Goal: Information Seeking & Learning: Learn about a topic

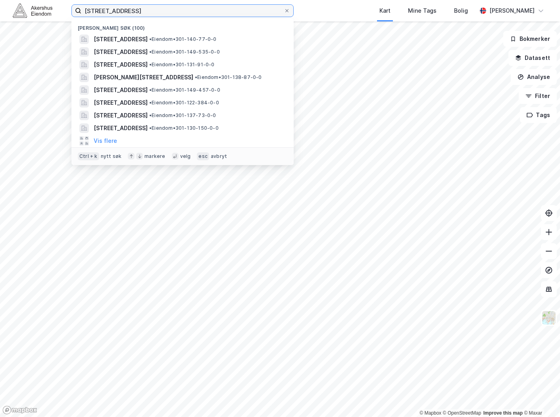
drag, startPoint x: 182, startPoint y: 10, endPoint x: 84, endPoint y: 10, distance: 98.4
click at [84, 10] on input "[STREET_ADDRESS]" at bounding box center [182, 11] width 202 height 12
paste input "[STREET_ADDRESS]"
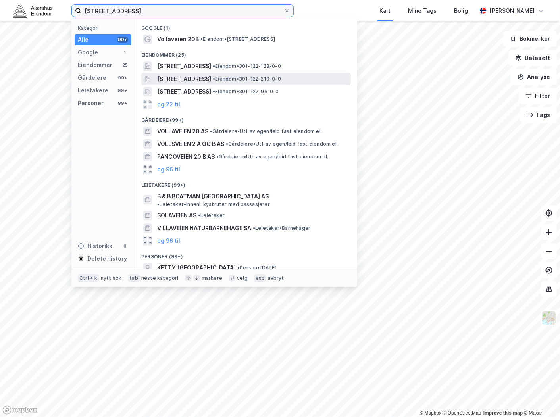
type input "[STREET_ADDRESS]"
click at [200, 80] on span "[STREET_ADDRESS]" at bounding box center [184, 79] width 54 height 10
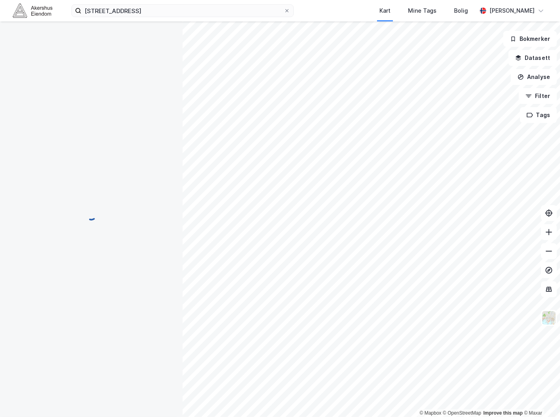
scroll to position [6, 0]
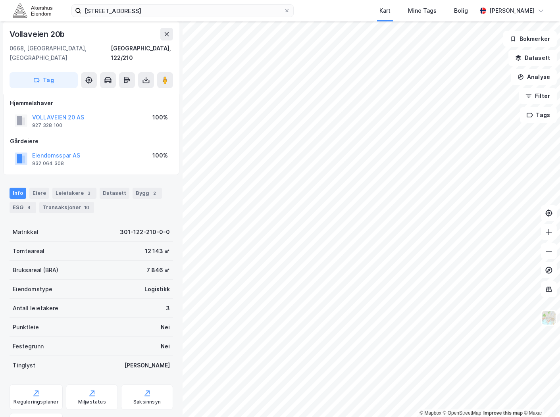
drag, startPoint x: 205, startPoint y: 1, endPoint x: 86, endPoint y: 19, distance: 119.9
click at [86, 19] on div "[STREET_ADDRESS] Kart Mine Tags Bolig [PERSON_NAME]" at bounding box center [280, 10] width 560 height 21
drag, startPoint x: 285, startPoint y: 10, endPoint x: 266, endPoint y: 14, distance: 19.0
click at [286, 10] on icon at bounding box center [286, 10] width 5 height 5
click at [284, 10] on input "[STREET_ADDRESS]" at bounding box center [182, 11] width 202 height 12
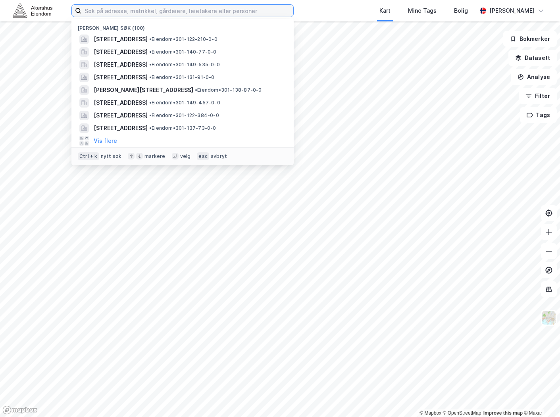
click at [247, 14] on input at bounding box center [187, 11] width 212 height 12
paste input "[STREET_ADDRESS]"
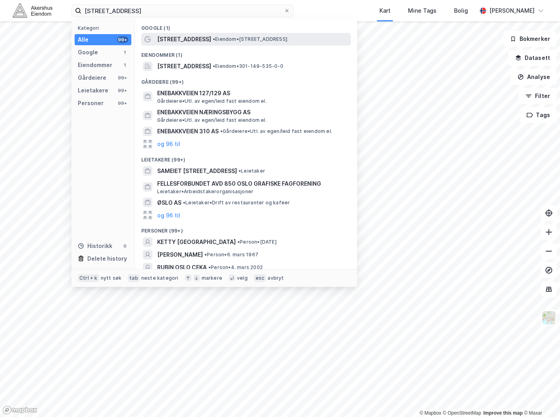
click at [198, 41] on span "[STREET_ADDRESS]" at bounding box center [184, 40] width 54 height 10
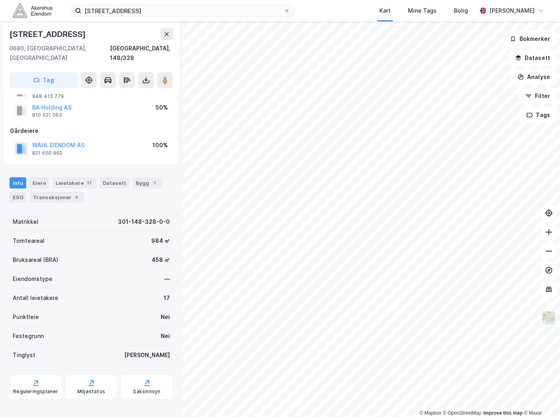
scroll to position [60, 0]
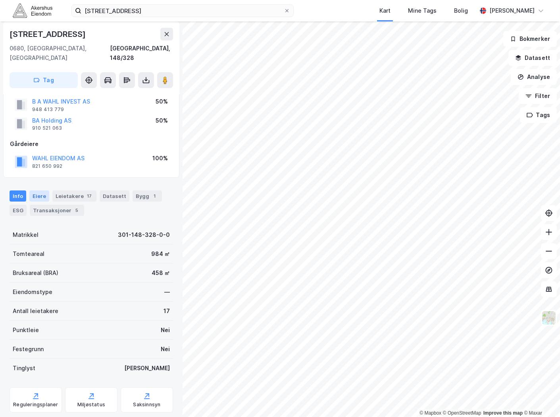
click at [36, 190] on div "Eiere" at bounding box center [39, 195] width 20 height 11
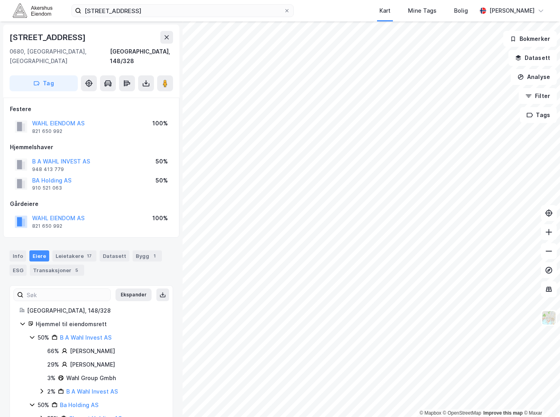
click at [22, 253] on div "Info [PERSON_NAME] 17 Datasett Bygg 1 ESG Transaksjoner 5" at bounding box center [91, 262] width 163 height 25
click at [20, 250] on div "Info" at bounding box center [18, 255] width 17 height 11
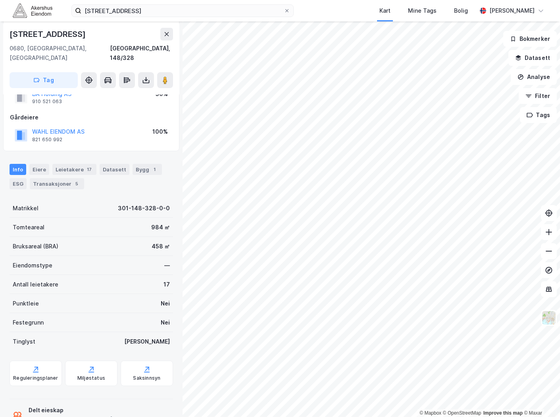
scroll to position [88, 0]
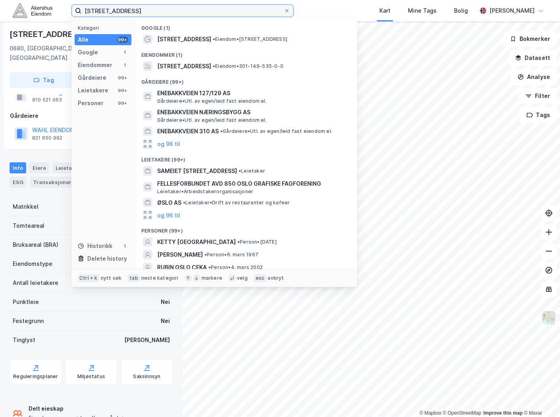
click at [173, 11] on input "[STREET_ADDRESS]" at bounding box center [182, 11] width 202 height 12
click at [137, 10] on input "[STREET_ADDRESS]" at bounding box center [182, 11] width 202 height 12
click at [205, 12] on input "[STREET_ADDRESS]" at bounding box center [182, 11] width 202 height 12
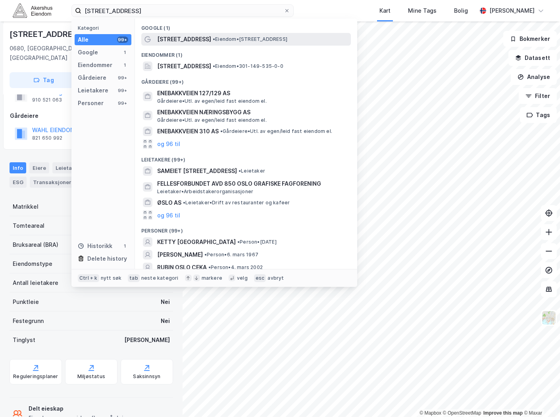
click at [199, 37] on span "[STREET_ADDRESS]" at bounding box center [184, 40] width 54 height 10
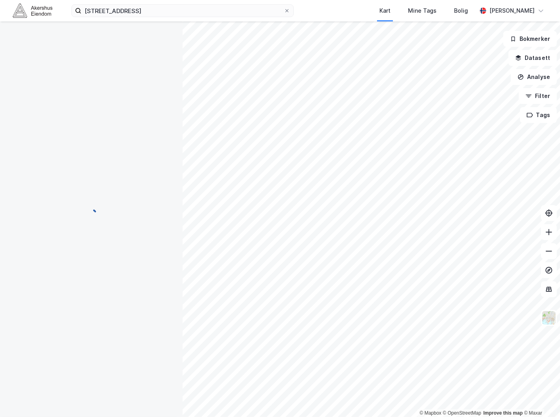
scroll to position [88, 0]
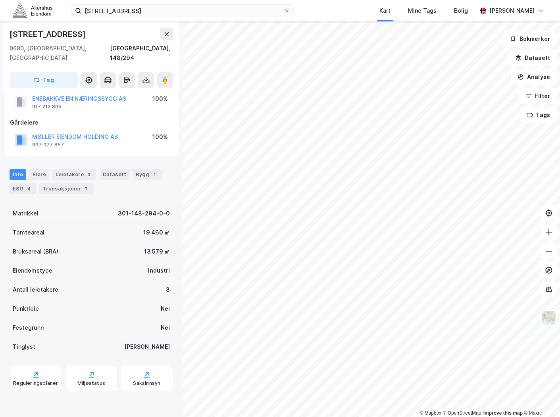
scroll to position [15, 0]
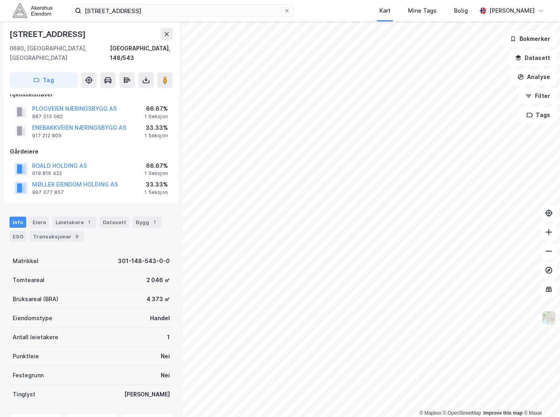
scroll to position [15, 0]
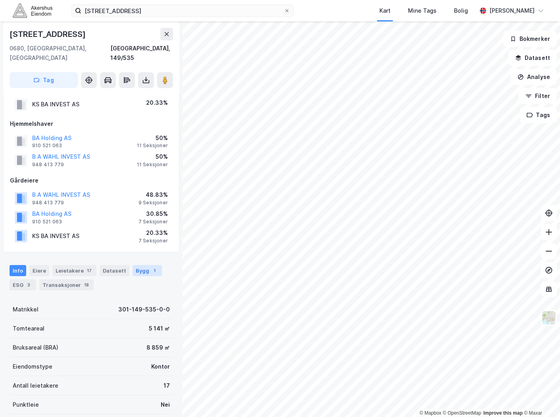
scroll to position [103, 0]
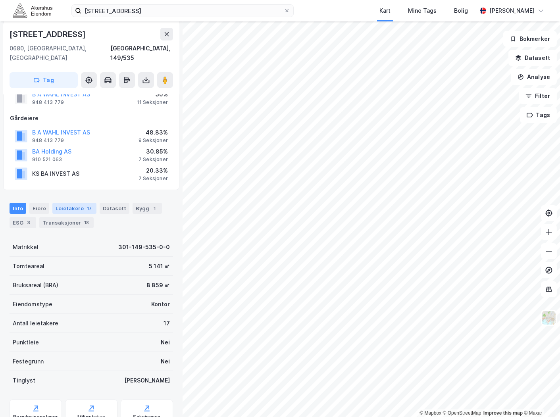
click at [69, 203] on div "Leietakere 17" at bounding box center [74, 208] width 44 height 11
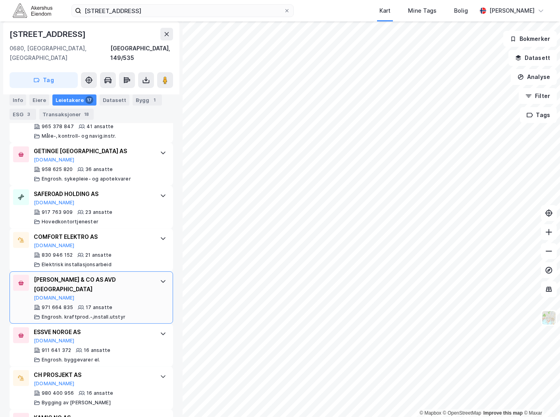
scroll to position [518, 0]
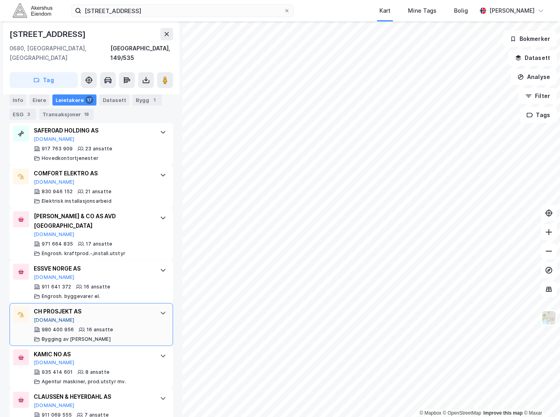
click at [46, 317] on button "[DOMAIN_NAME]" at bounding box center [54, 320] width 41 height 6
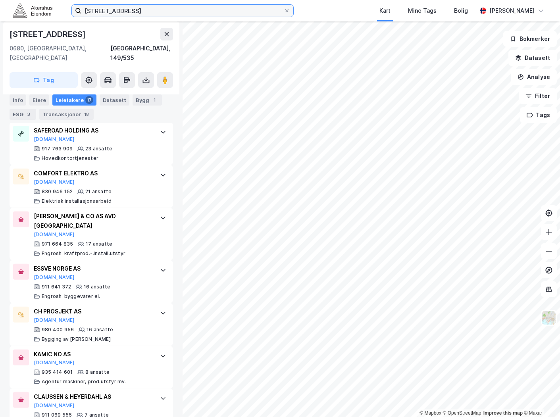
click at [207, 11] on input "[STREET_ADDRESS]" at bounding box center [182, 11] width 202 height 12
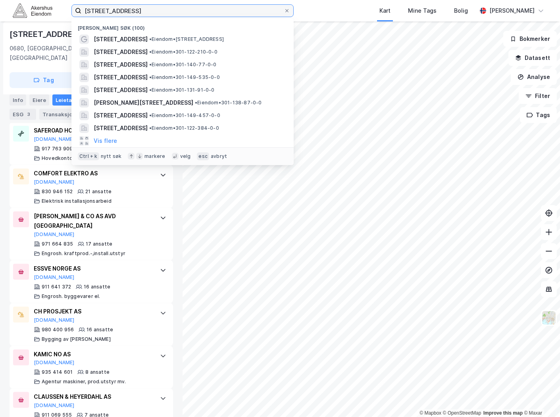
click at [204, 10] on input "[STREET_ADDRESS]" at bounding box center [182, 11] width 202 height 12
click at [203, 10] on input "[STREET_ADDRESS]" at bounding box center [182, 11] width 202 height 12
click at [200, 10] on input "[STREET_ADDRESS]" at bounding box center [182, 11] width 202 height 12
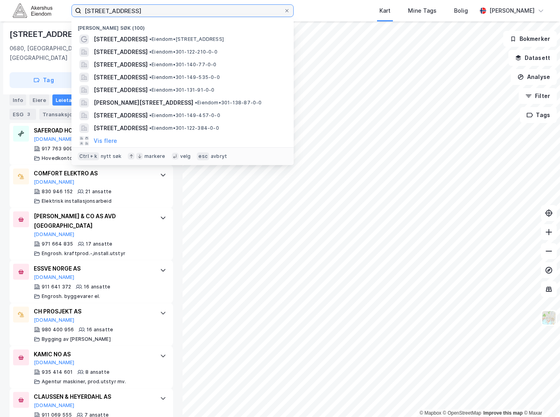
click at [200, 10] on input "[STREET_ADDRESS]" at bounding box center [182, 11] width 202 height 12
paste input "Alf [STREET_ADDRESS]"
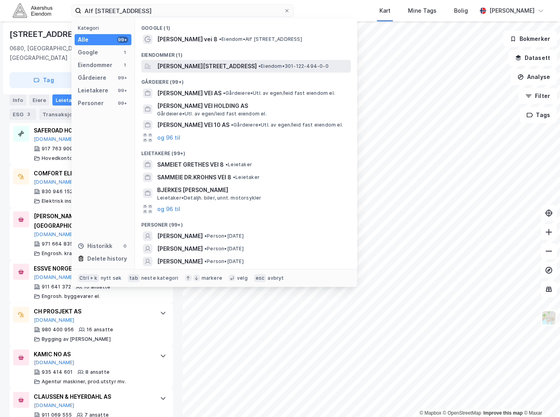
click at [201, 68] on span "[PERSON_NAME][STREET_ADDRESS]" at bounding box center [207, 66] width 100 height 10
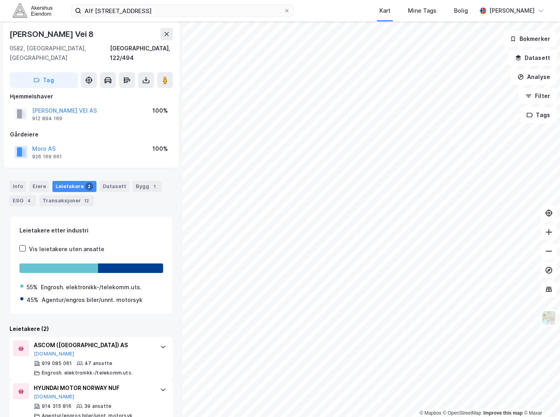
scroll to position [18, 0]
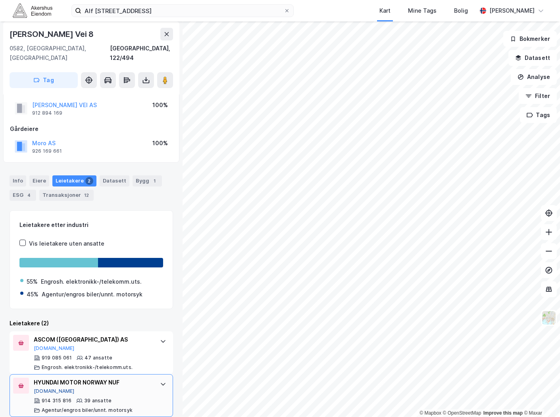
click at [46, 388] on button "[DOMAIN_NAME]" at bounding box center [54, 391] width 41 height 6
click at [13, 175] on div "Info" at bounding box center [18, 180] width 17 height 11
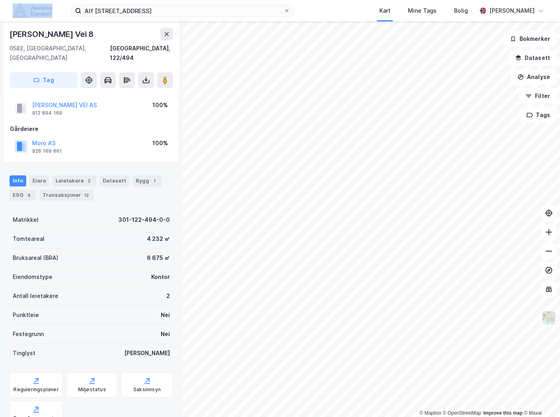
drag, startPoint x: 213, startPoint y: 3, endPoint x: 60, endPoint y: 6, distance: 152.7
click at [60, 6] on div "Alf [STREET_ADDRESS] Kart Mine Tags Bolig [PERSON_NAME]" at bounding box center [280, 10] width 560 height 21
click at [156, 13] on input "Alf [STREET_ADDRESS]" at bounding box center [182, 11] width 202 height 12
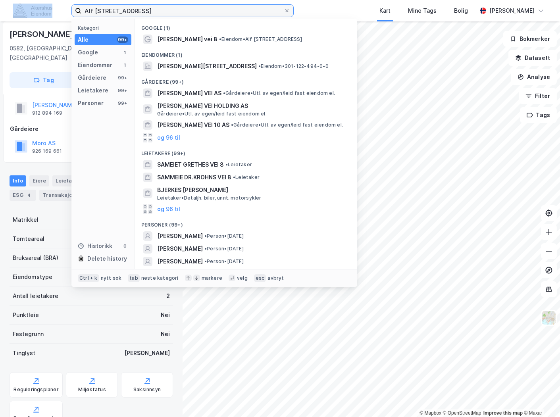
click at [156, 13] on input "Alf [STREET_ADDRESS]" at bounding box center [182, 11] width 202 height 12
click at [169, 10] on input "Alf [STREET_ADDRESS]" at bounding box center [182, 11] width 202 height 12
drag, startPoint x: 170, startPoint y: 10, endPoint x: 37, endPoint y: 12, distance: 132.9
click at [37, 12] on div "Alf [STREET_ADDRESS] Kategori Alle 99+ Google 1 Eiendommer 1 Gårdeiere 99+ Leie…" at bounding box center [280, 10] width 560 height 21
paste input "[STREET_ADDRESS]"
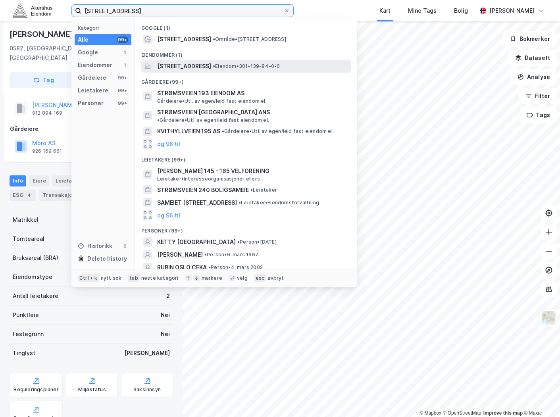
type input "[STREET_ADDRESS]"
click at [210, 68] on span "[STREET_ADDRESS]" at bounding box center [184, 66] width 54 height 10
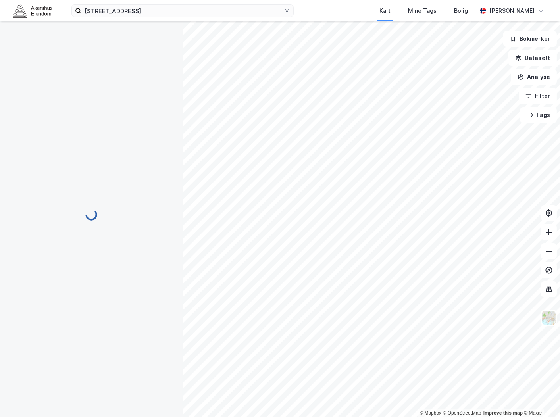
scroll to position [18, 0]
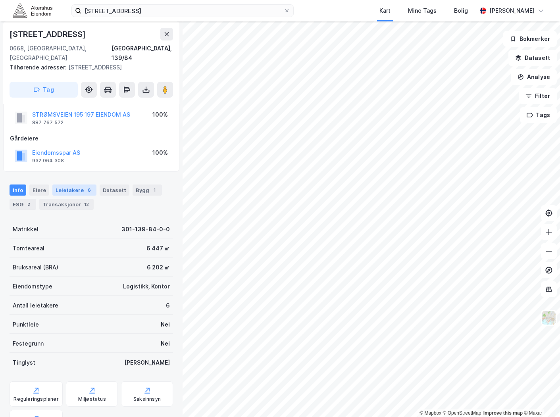
click at [77, 184] on div "Leietakere 6" at bounding box center [74, 189] width 44 height 11
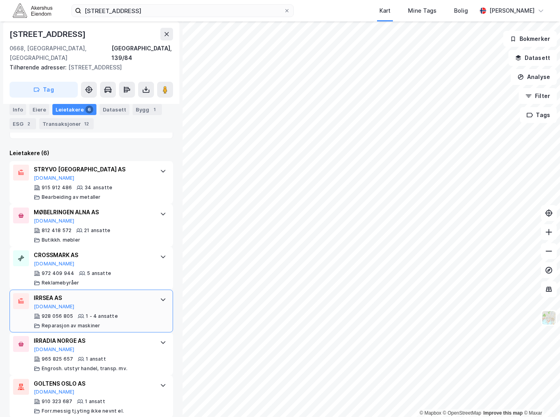
scroll to position [221, 0]
